Goal: Check status: Check status

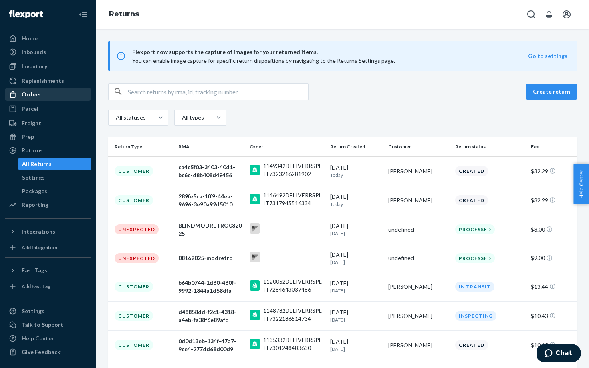
click at [44, 96] on div "Orders" at bounding box center [48, 94] width 85 height 11
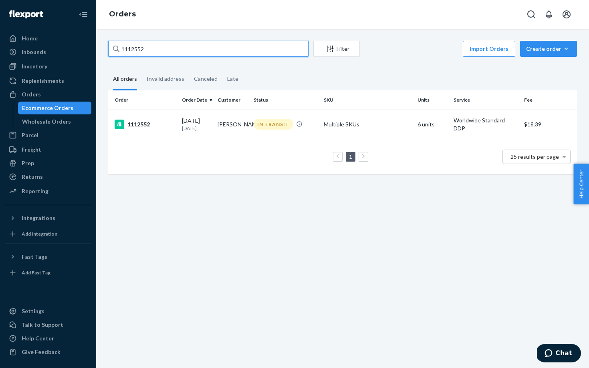
drag, startPoint x: 157, startPoint y: 54, endPoint x: 115, endPoint y: 50, distance: 42.6
click at [115, 50] on div "1112552" at bounding box center [208, 49] width 200 height 16
paste input "3303134"
type input "133031342"
click at [159, 120] on div "1110282" at bounding box center [145, 125] width 61 height 10
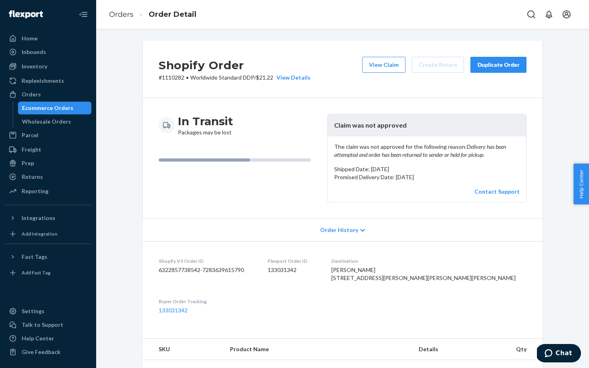
scroll to position [0, 0]
drag, startPoint x: 184, startPoint y: 78, endPoint x: 161, endPoint y: 78, distance: 22.8
click at [161, 78] on p "# 1110282 • Worldwide Standard DDP / $21.22 View Details" at bounding box center [235, 77] width 152 height 8
copy p "1110282"
click at [127, 164] on div "Shopify Order # 1110282 • Worldwide Standard DDP / $21.22 View Details View Cla…" at bounding box center [342, 329] width 480 height 579
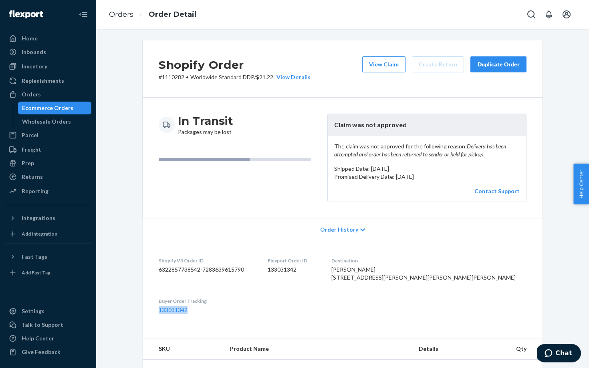
drag, startPoint x: 189, startPoint y: 342, endPoint x: 156, endPoint y: 342, distance: 33.6
click at [156, 330] on dl "Shopify V3 Order ID 6322857738542-7283639615790 Flexport Order ID 133031342 Des…" at bounding box center [343, 285] width 400 height 89
copy link "133031342"
